Goal: Information Seeking & Learning: Learn about a topic

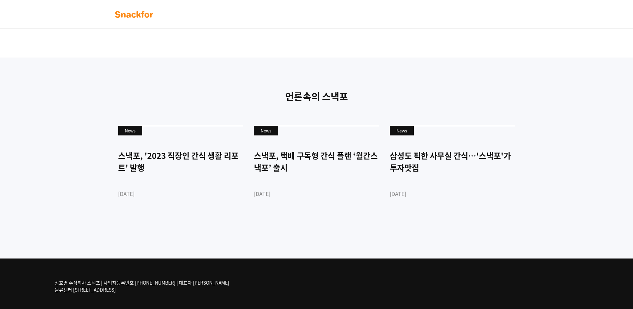
scroll to position [1568, 0]
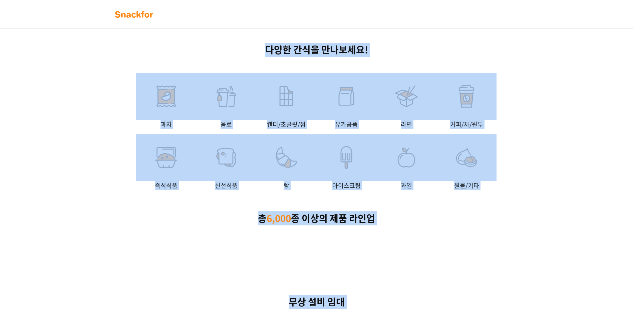
drag, startPoint x: 632, startPoint y: 282, endPoint x: 639, endPoint y: -35, distance: 317.0
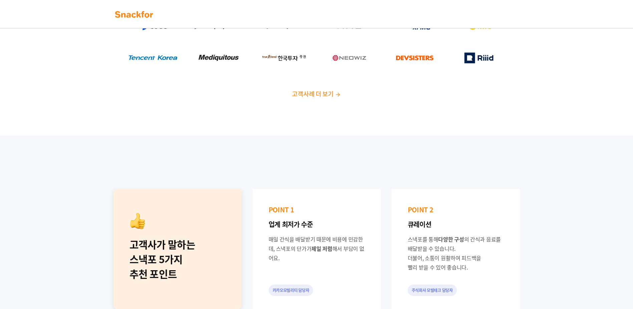
scroll to position [0, 0]
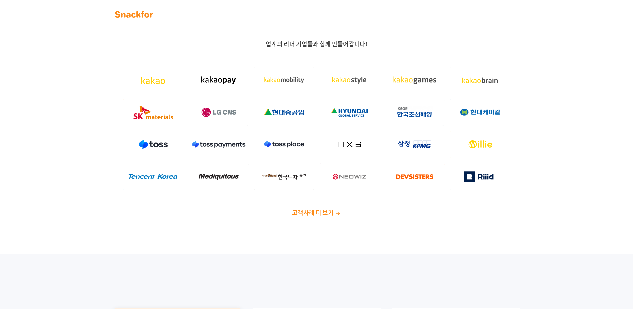
click at [126, 23] on nav at bounding box center [316, 14] width 633 height 28
click at [125, 18] on img at bounding box center [134, 14] width 42 height 11
click at [312, 216] on span "고객사례 더 보기" at bounding box center [312, 212] width 41 height 9
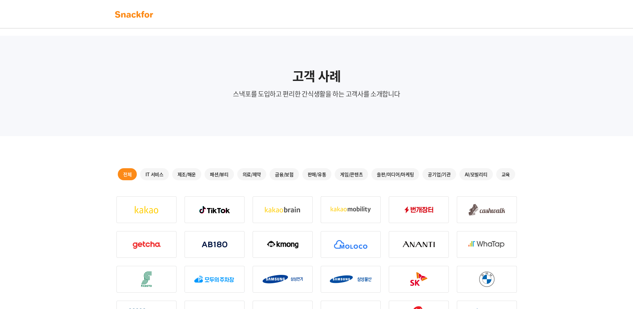
click at [163, 177] on div "IT 서비스" at bounding box center [154, 174] width 28 height 12
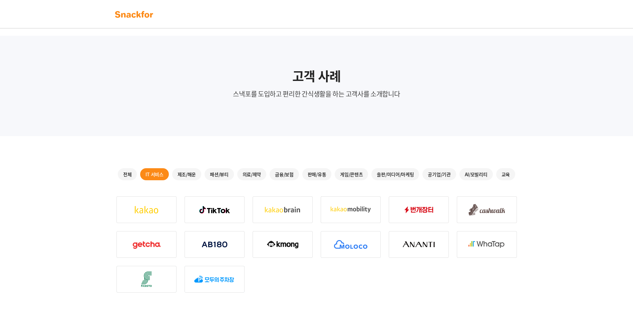
click at [166, 204] on img at bounding box center [147, 209] width 60 height 27
click at [166, 219] on img at bounding box center [147, 209] width 60 height 27
drag, startPoint x: 350, startPoint y: 53, endPoint x: 371, endPoint y: 97, distance: 48.4
click at [371, 97] on div "고객 사례 스낵포를 도입하고 편리한 간식생활을 하는 고객사를 소개합니다" at bounding box center [316, 86] width 633 height 100
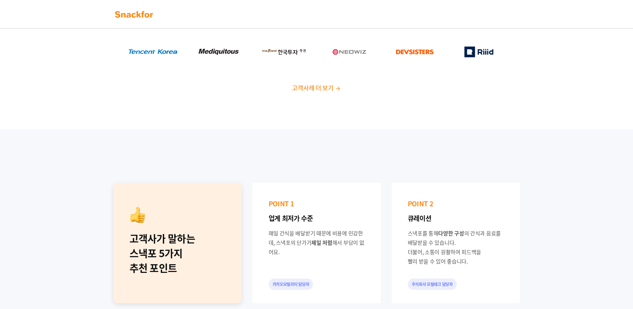
scroll to position [124, 0]
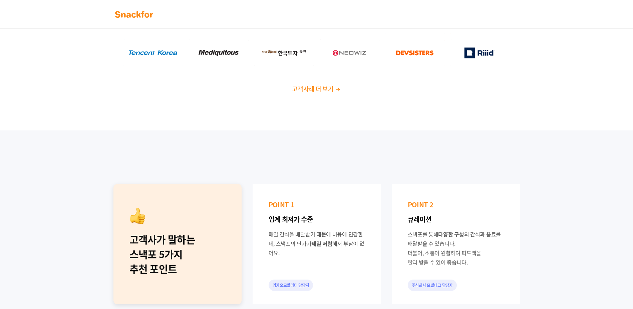
click at [286, 282] on div "카카오모빌리티 담당자" at bounding box center [291, 284] width 45 height 11
click at [325, 238] on div "매일 간식을 배달받기 때문에 비용에 민감한데, 스낵포의 단가가 제일 저렴 해서 부담이 없어요." at bounding box center [317, 243] width 96 height 28
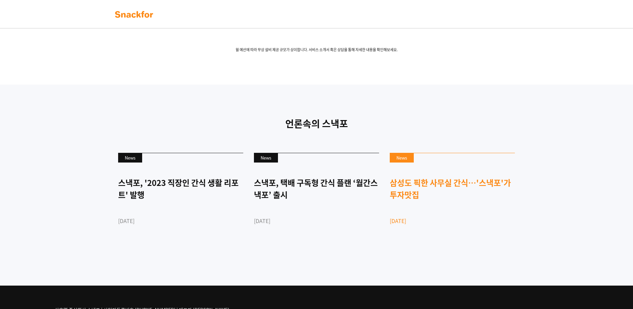
scroll to position [1568, 0]
